Goal: Task Accomplishment & Management: Complete application form

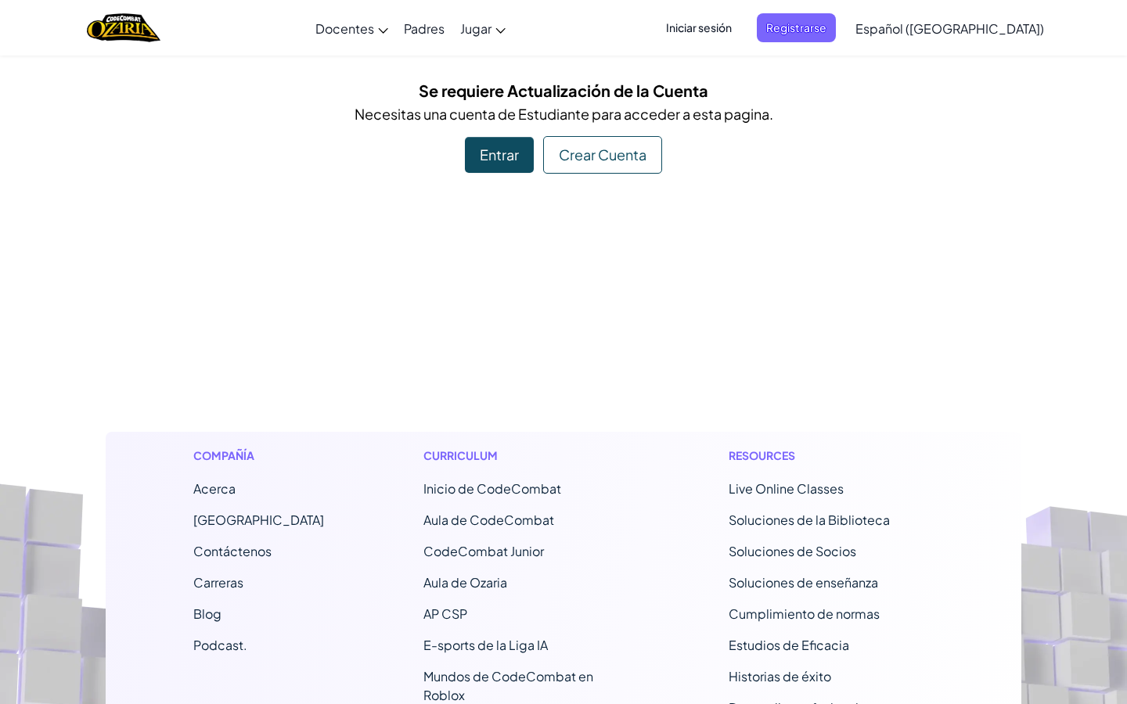
click at [495, 147] on div "Entrar" at bounding box center [499, 155] width 69 height 36
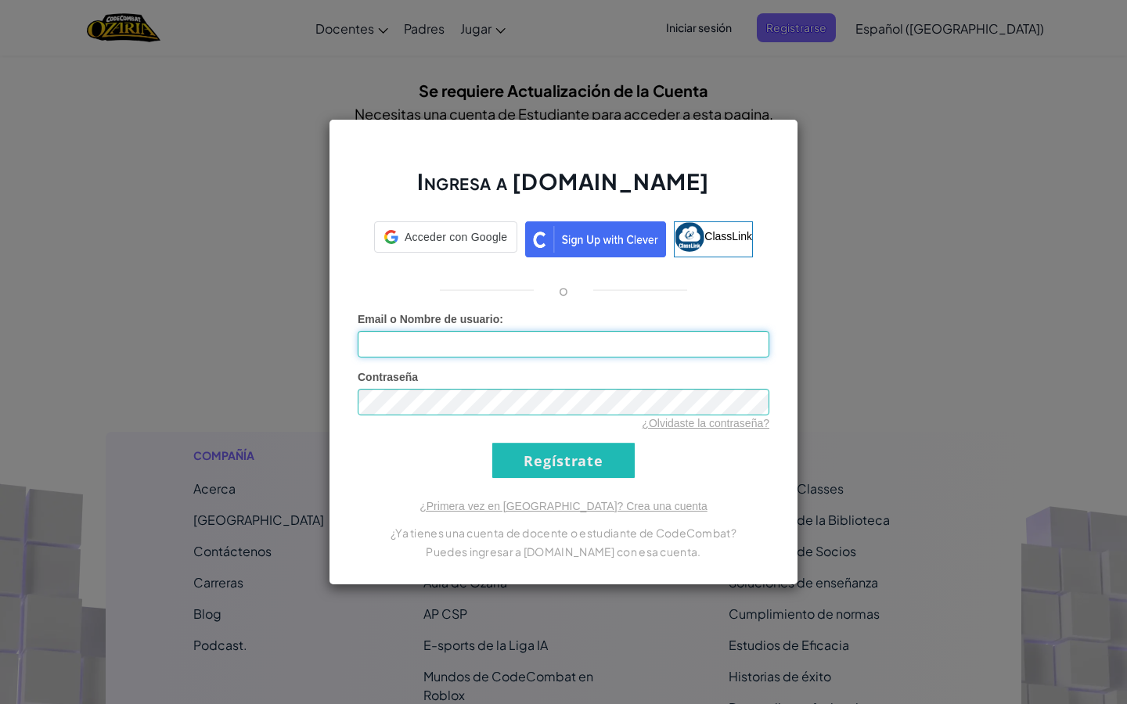
click at [641, 345] on input "Email o Nombre de usuario :" at bounding box center [564, 344] width 412 height 27
type input "[PERSON_NAME]"
click at [876, 282] on div "Ingresa a [DOMAIN_NAME] ClassLink o Error desconocido. Email o Nombre de usuari…" at bounding box center [563, 352] width 1127 height 704
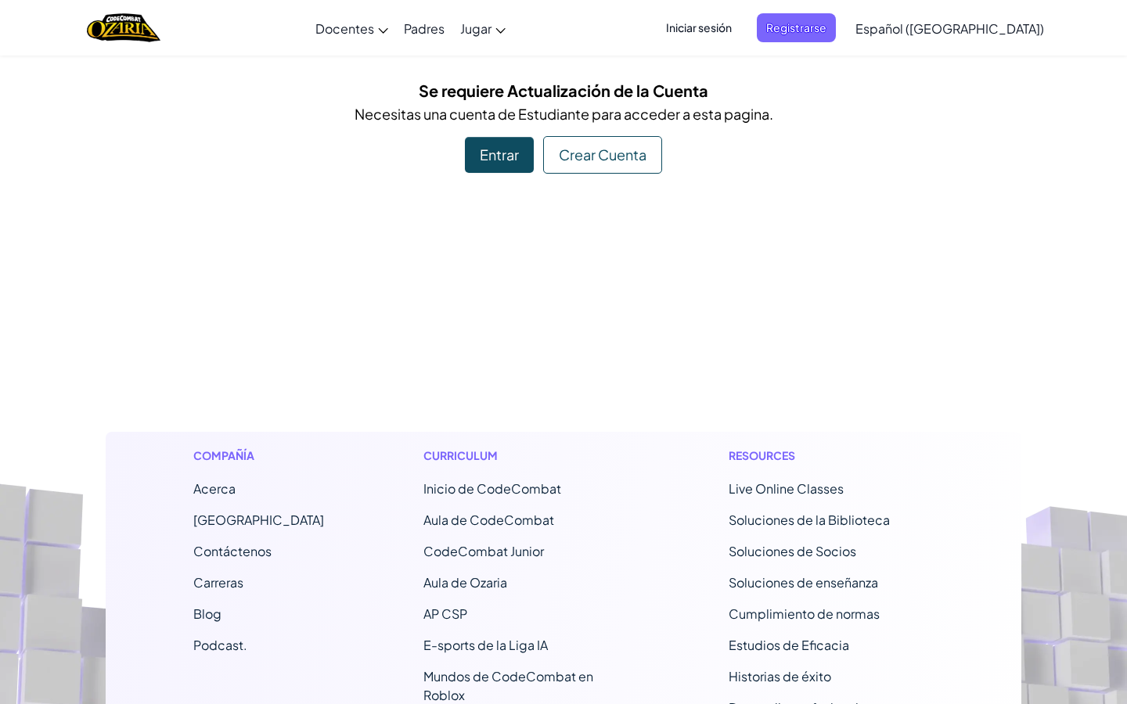
click at [741, 26] on span "Iniciar sesión" at bounding box center [698, 27] width 85 height 29
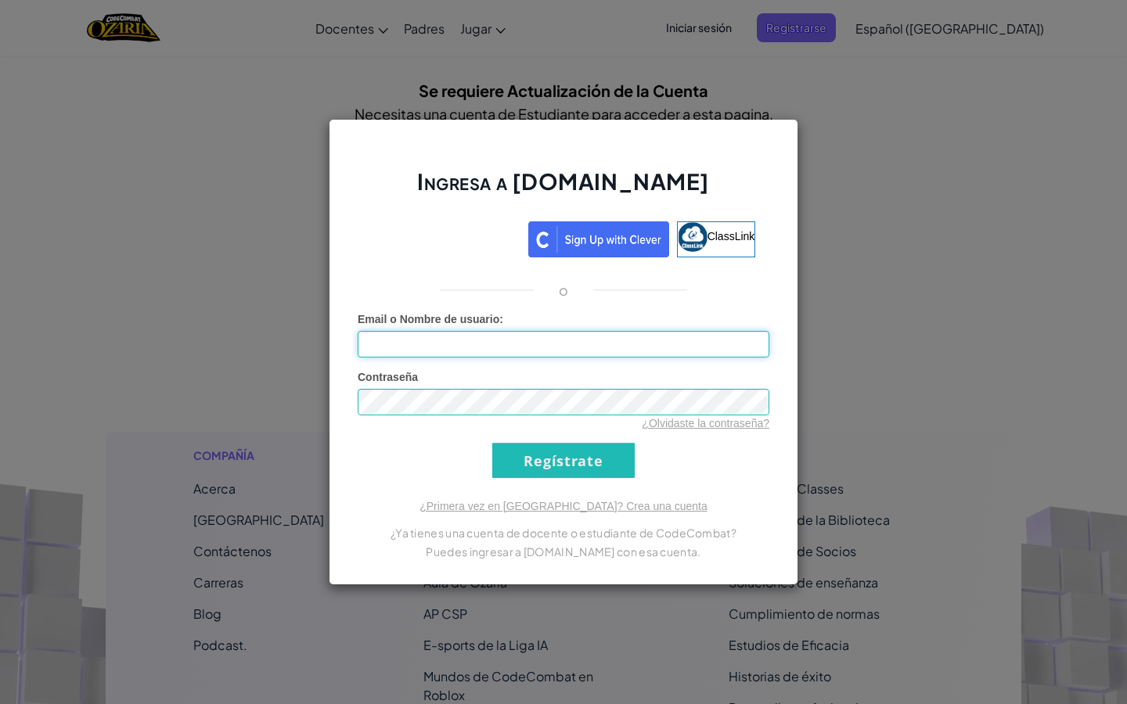
click at [551, 349] on input "Email o Nombre de usuario :" at bounding box center [564, 344] width 412 height 27
type input "[EMAIL_ADDRESS][DOMAIN_NAME]"
click at [492, 443] on input "Regístrate" at bounding box center [563, 460] width 142 height 35
click at [581, 454] on input "Regístrate" at bounding box center [563, 460] width 142 height 35
